Goal: Navigation & Orientation: Find specific page/section

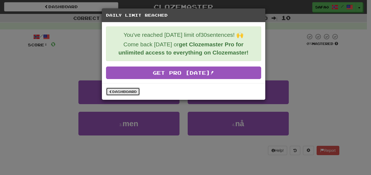
click at [129, 90] on link "Dashboard" at bounding box center [123, 92] width 34 height 8
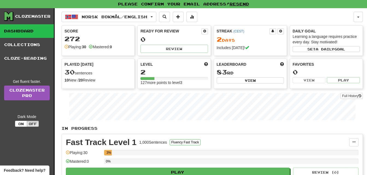
click at [129, 90] on div "Norsk bokmål / English Norsk bokmål / English Streak: 2 Review: 0 Points [DATE]…" at bounding box center [211, 115] width 301 height 214
drag, startPoint x: 0, startPoint y: 0, endPoint x: 129, endPoint y: 90, distance: 156.9
click at [129, 90] on div "Norsk bokmål / English Norsk bokmål / English Streak: 2 Review: 0 Points [DATE]…" at bounding box center [211, 115] width 301 height 214
